Goal: Task Accomplishment & Management: Complete application form

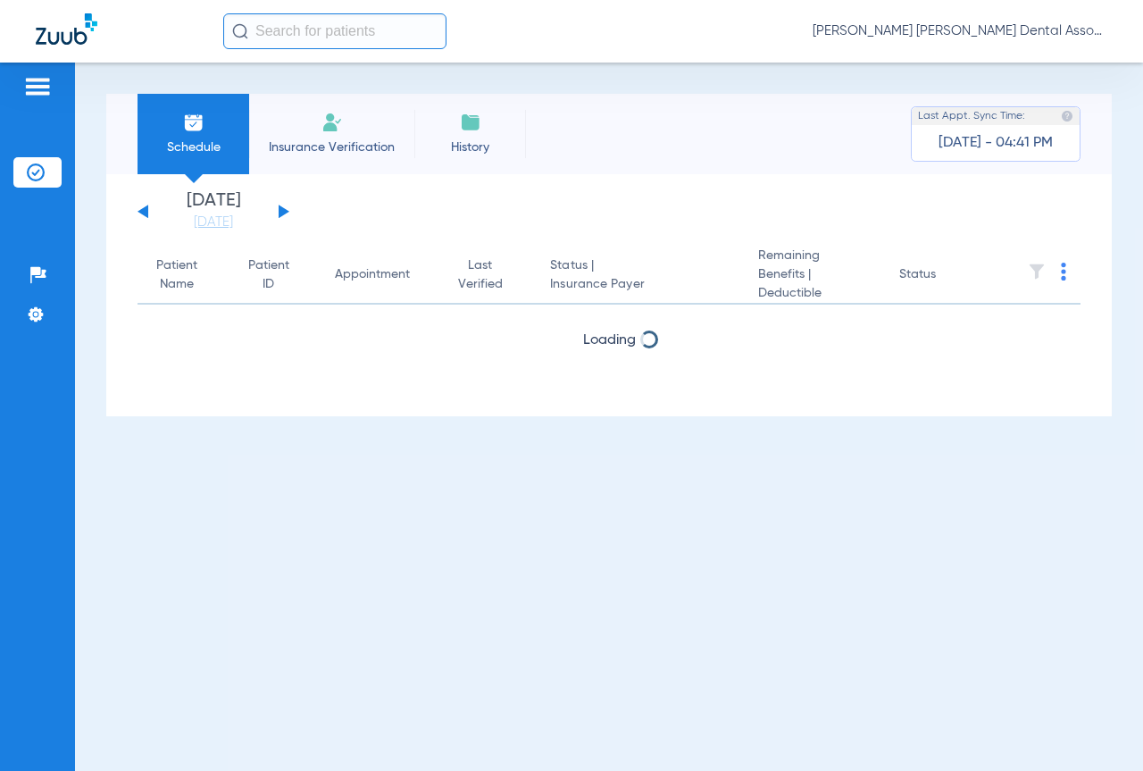
click at [284, 210] on button at bounding box center [284, 211] width 11 height 13
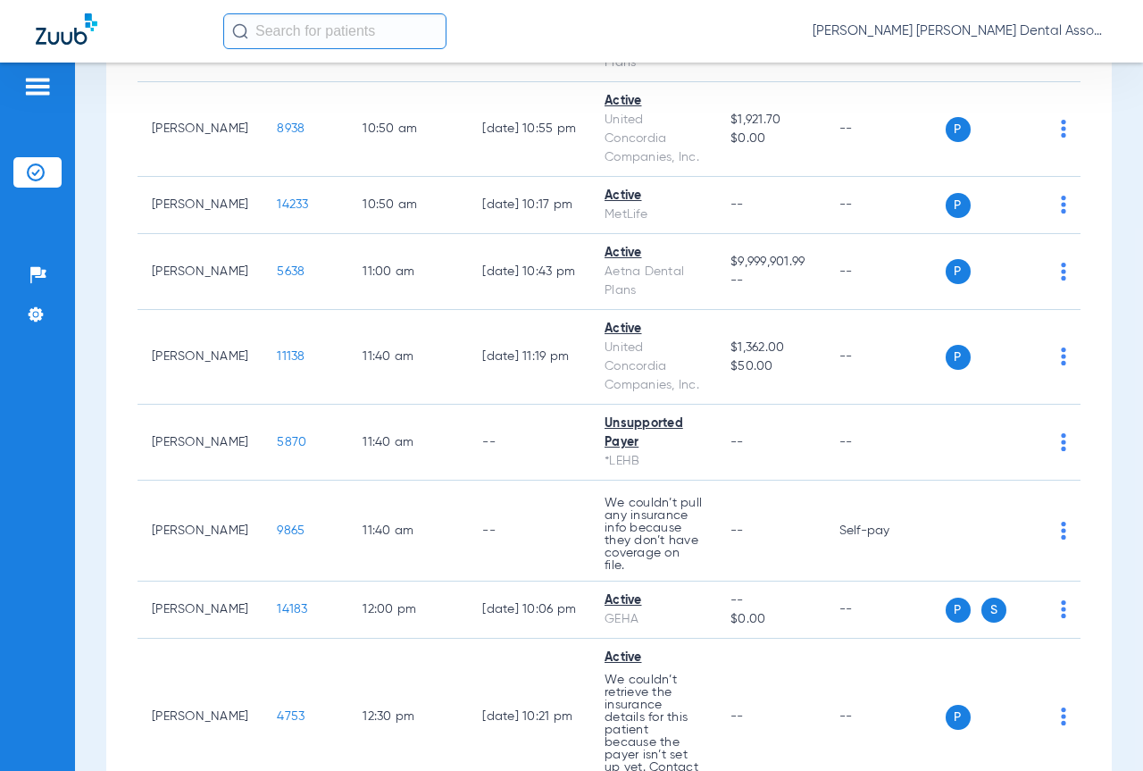
scroll to position [2233, 0]
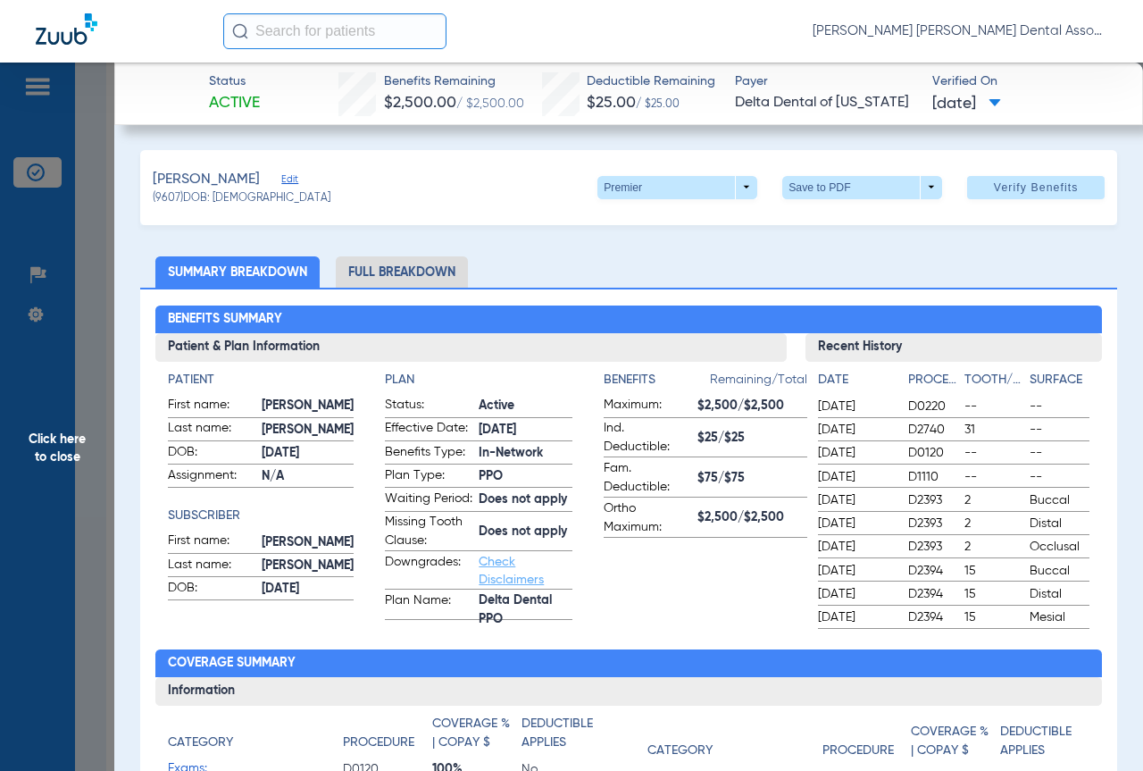
click at [281, 176] on span "Edit" at bounding box center [289, 181] width 16 height 17
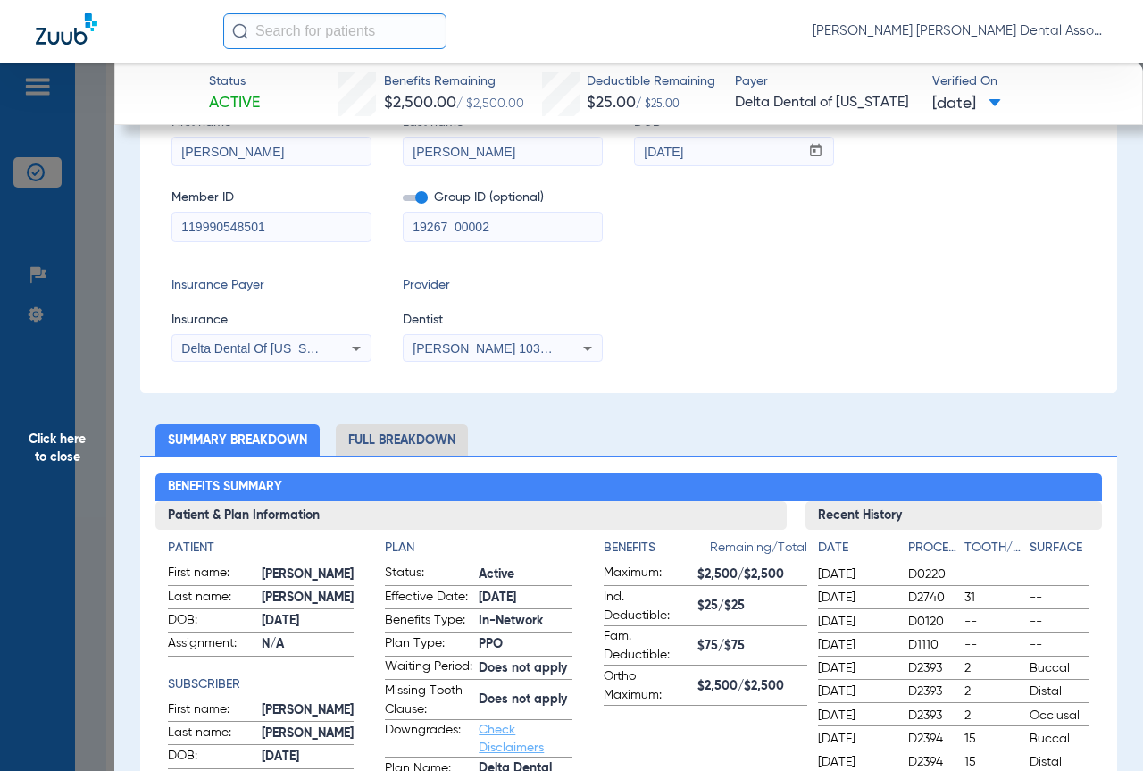
scroll to position [179, 0]
drag, startPoint x: 227, startPoint y: 228, endPoint x: 124, endPoint y: 231, distance: 102.8
paste input "75-74-9705"
click at [210, 229] on input "175-74-9705" at bounding box center [271, 226] width 198 height 29
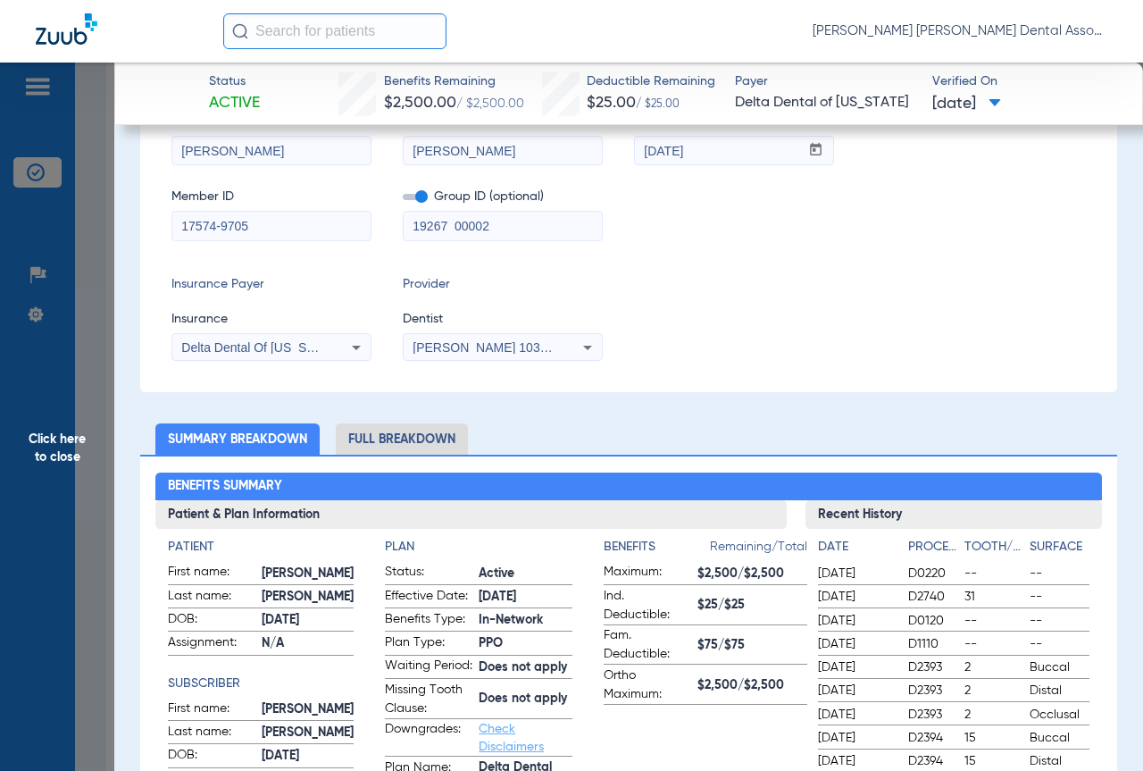
click at [220, 223] on input "17574-9705" at bounding box center [271, 226] width 198 height 29
type input "175749705"
drag, startPoint x: 347, startPoint y: 232, endPoint x: 285, endPoint y: 239, distance: 62.9
click at [285, 239] on div "Member ID 175749705 Group ID (optional) 19267 00002" at bounding box center [629, 206] width 915 height 69
paste input "268136"
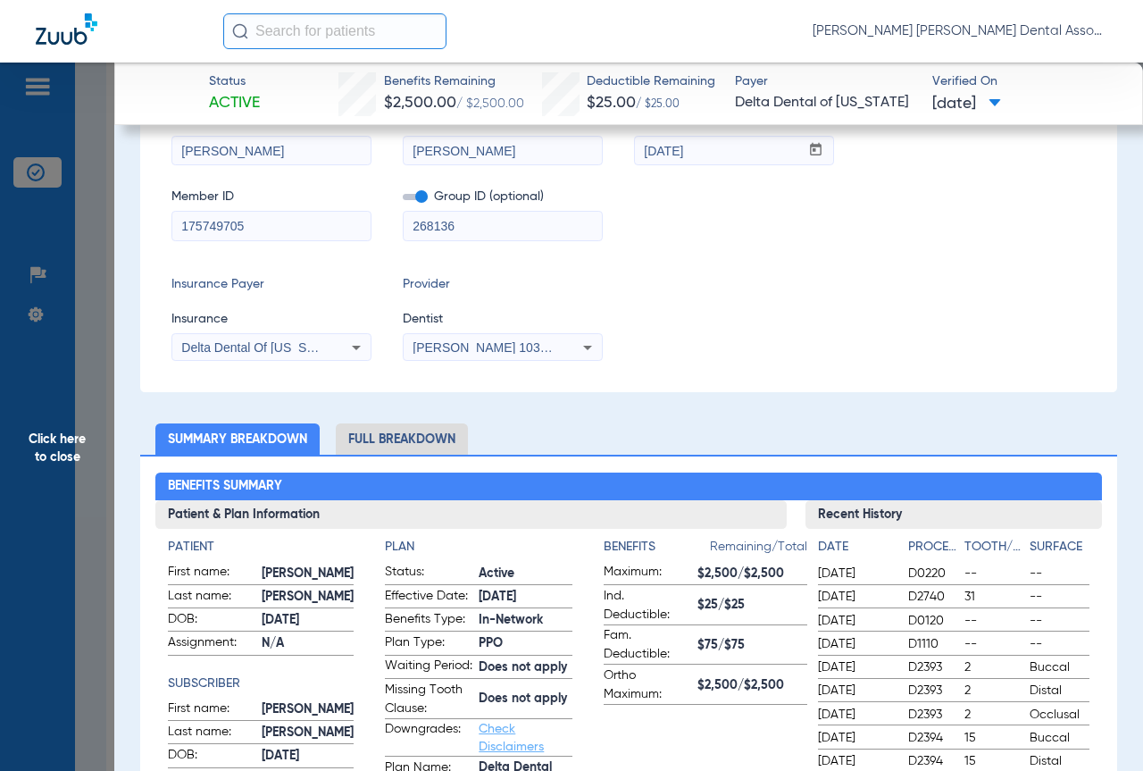
type input "268136"
click at [355, 345] on icon at bounding box center [356, 347] width 21 height 21
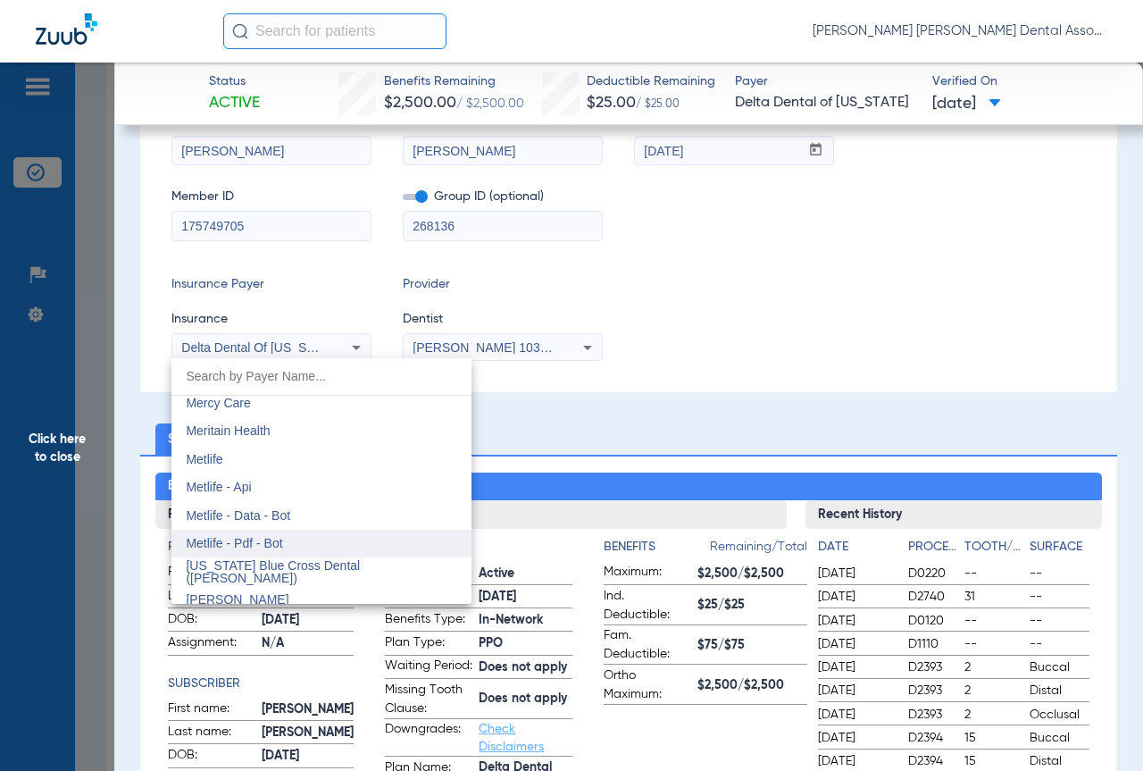
scroll to position [8851, 0]
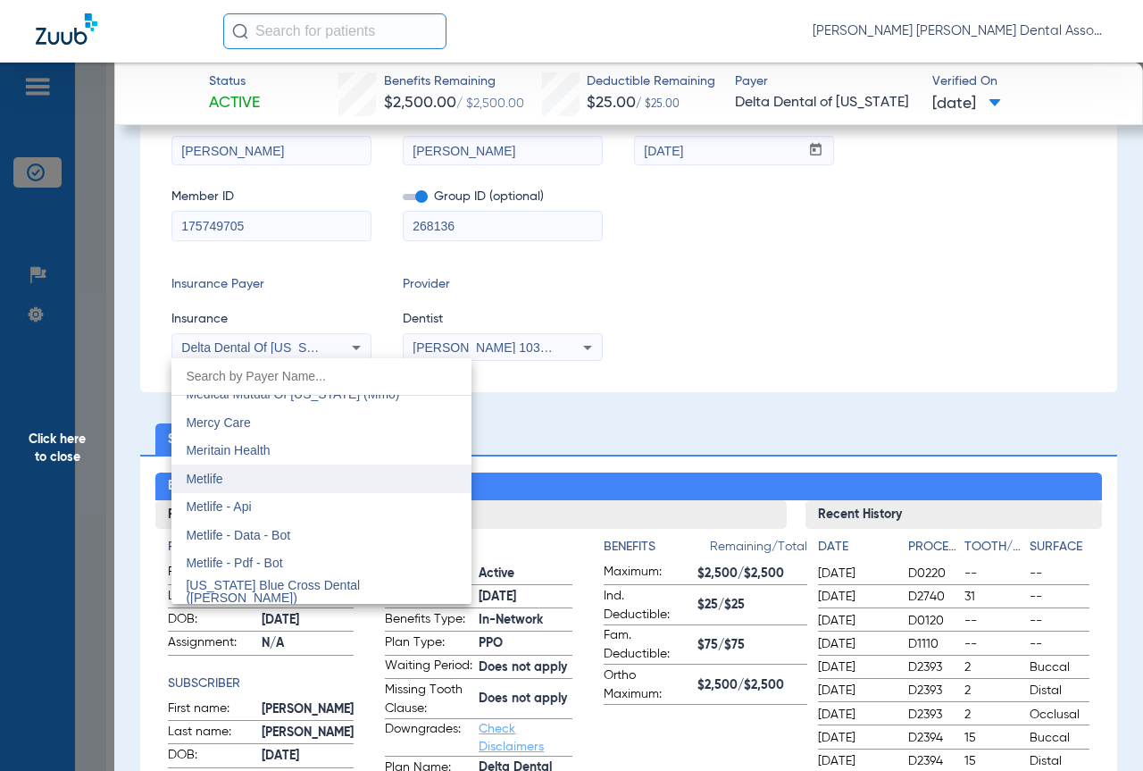
click at [416, 476] on mat-option "Metlife" at bounding box center [322, 479] width 300 height 29
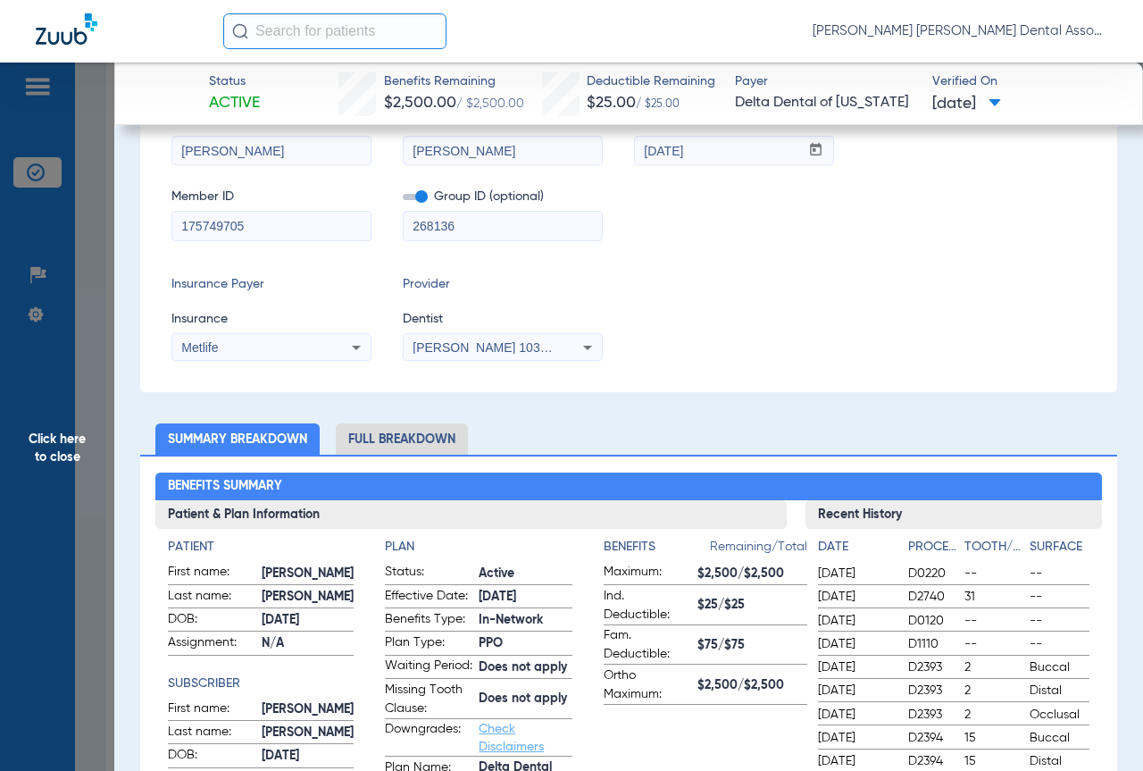
click at [595, 344] on icon at bounding box center [587, 347] width 21 height 21
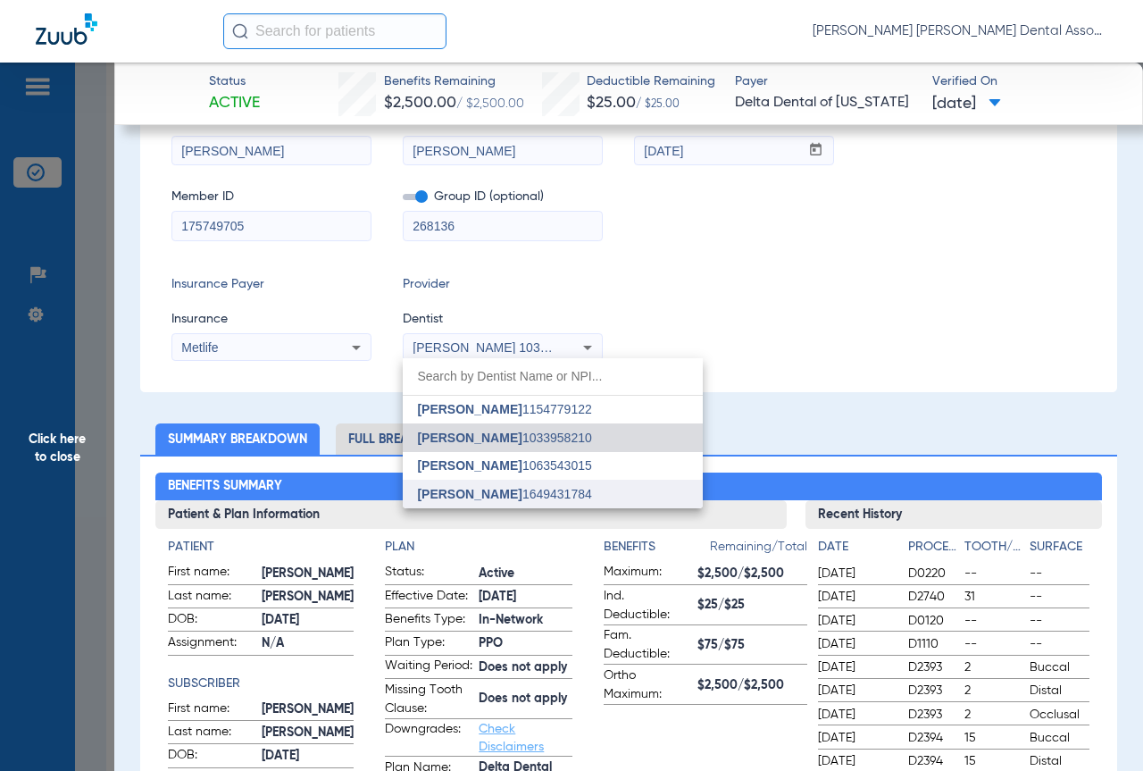
click at [520, 489] on span "[PERSON_NAME] 1649431784" at bounding box center [504, 494] width 174 height 13
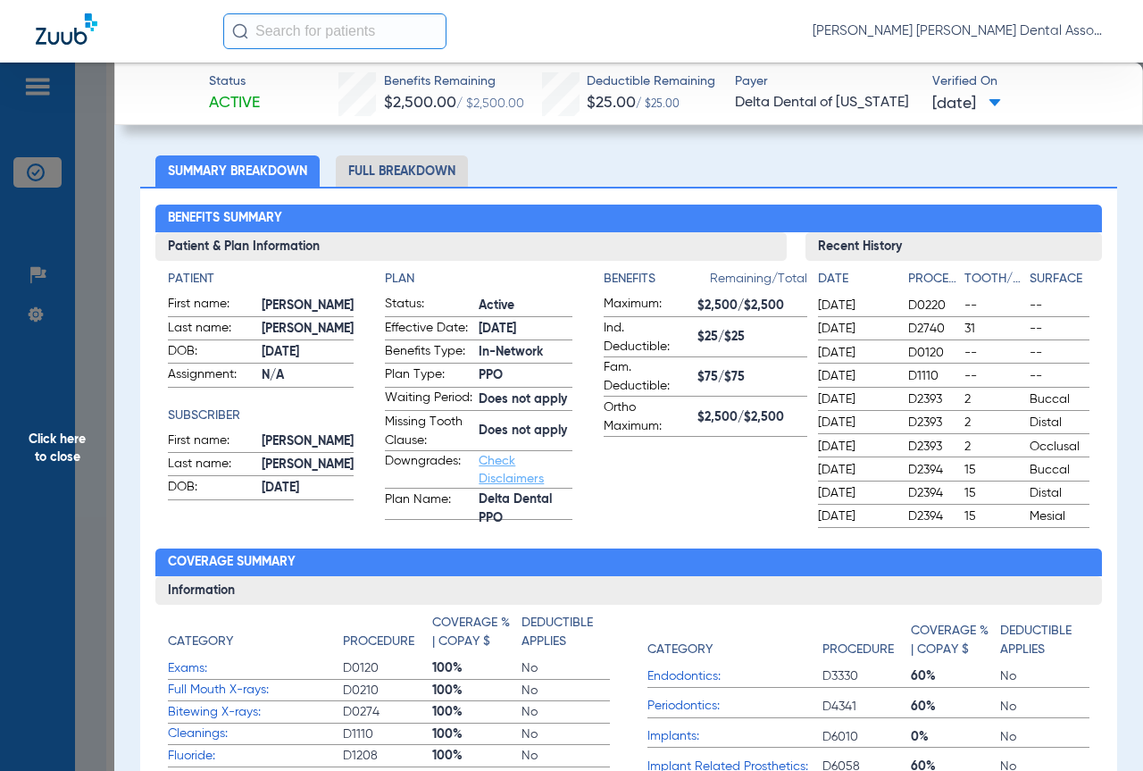
scroll to position [0, 0]
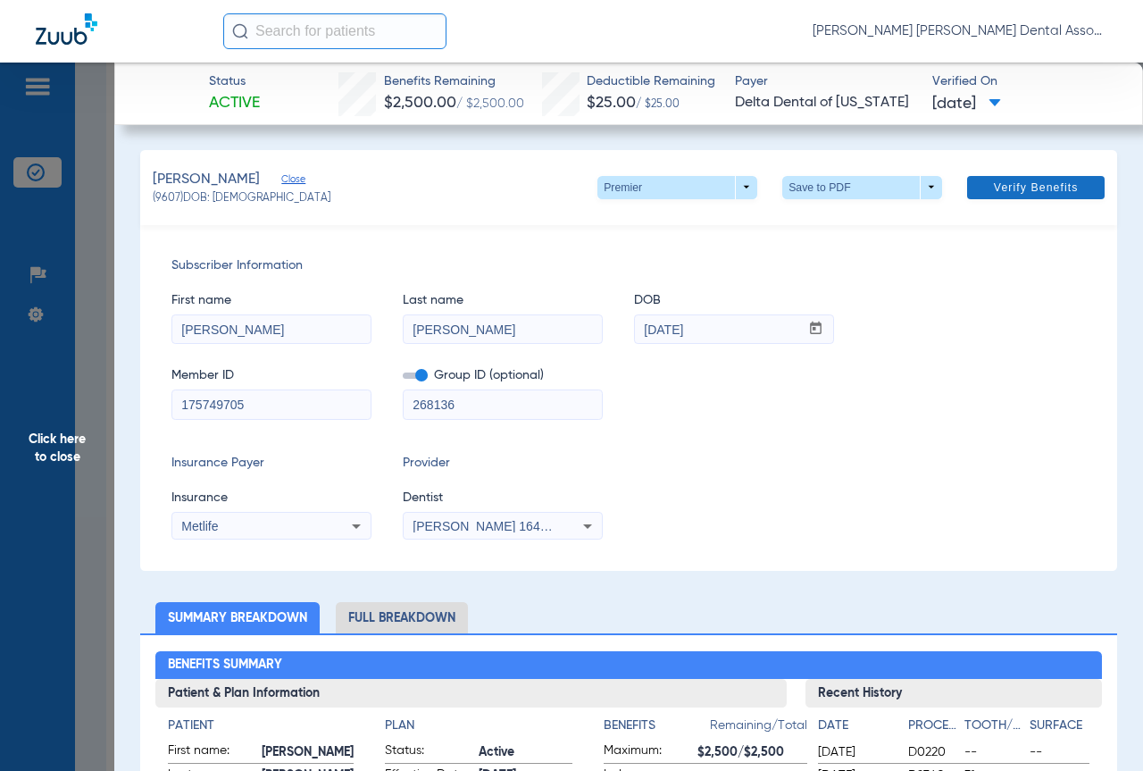
click at [1009, 191] on span "Verify Benefits" at bounding box center [1036, 187] width 85 height 14
